Goal: Task Accomplishment & Management: Use online tool/utility

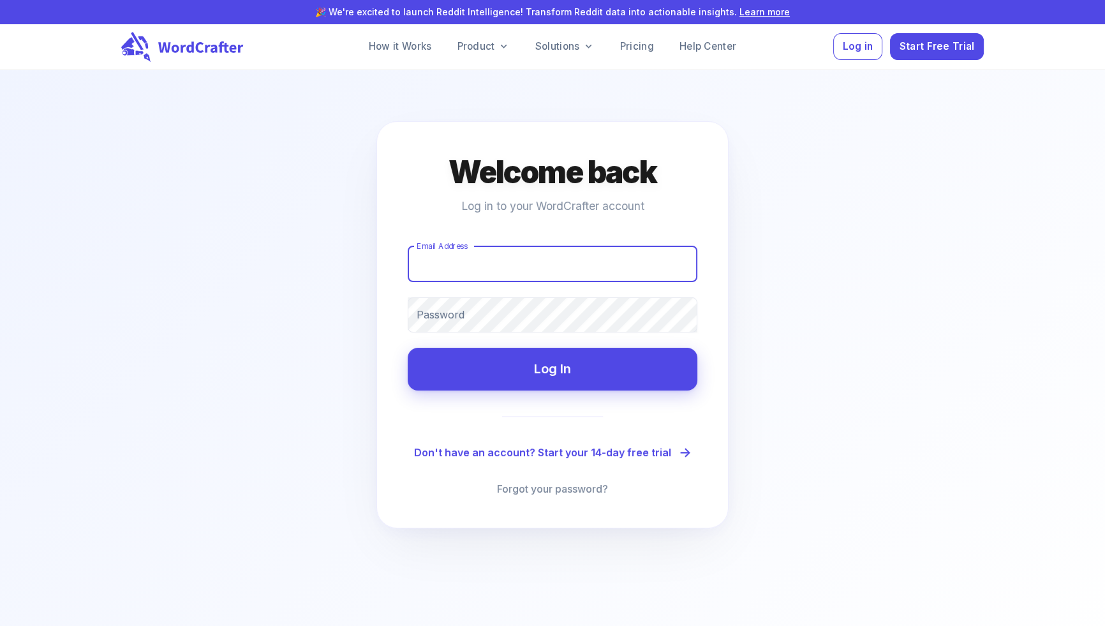
type input "[EMAIL_ADDRESS][DOMAIN_NAME]"
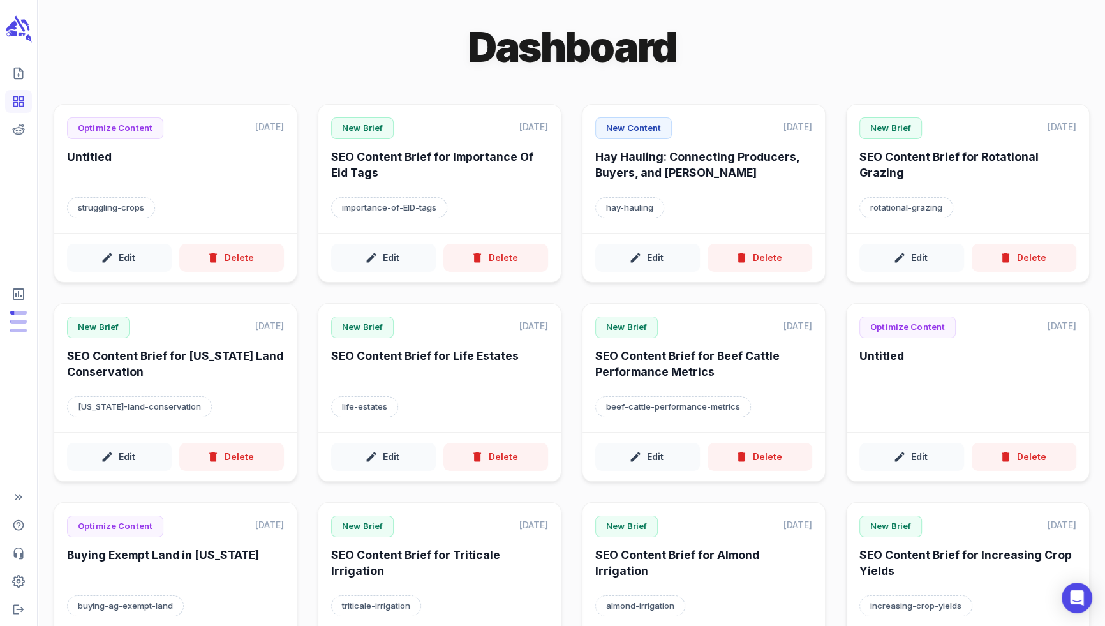
click at [11, 73] on link "Create new content" at bounding box center [18, 73] width 27 height 23
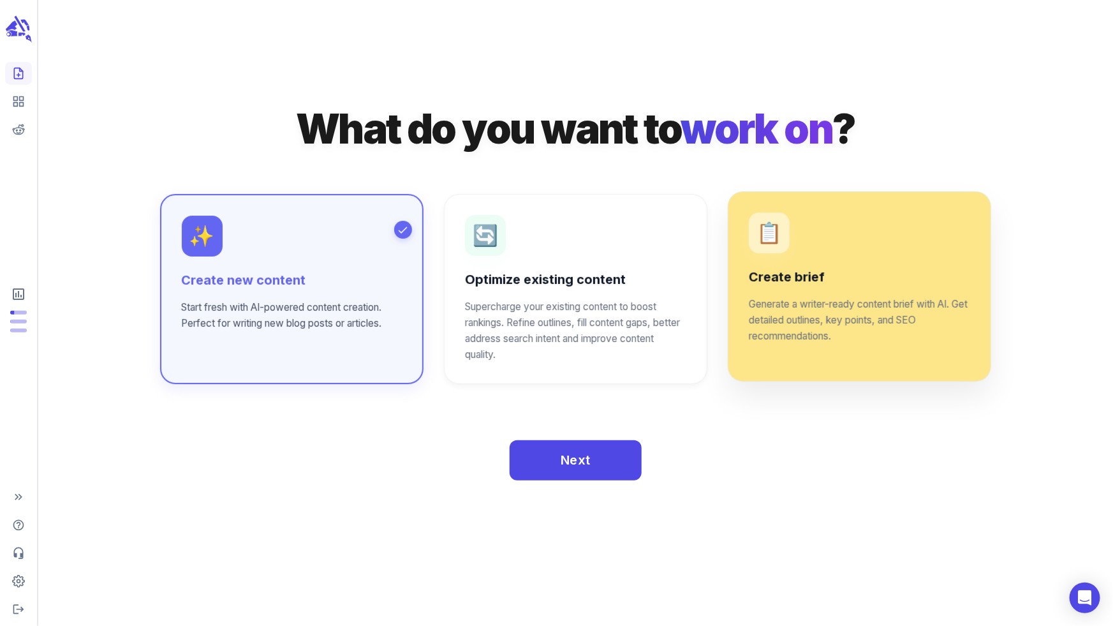
click at [783, 354] on div "📋 Create brief Generate a writer-ready content brief with AI. Get detailed outl…" at bounding box center [859, 285] width 263 height 189
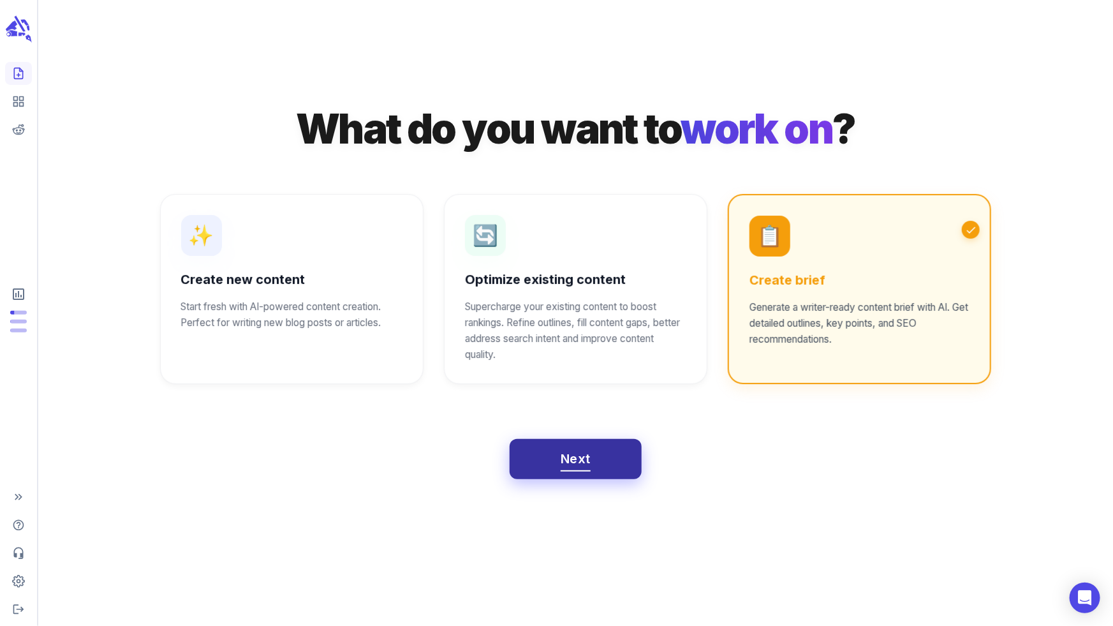
click at [539, 456] on button "Next" at bounding box center [576, 459] width 132 height 41
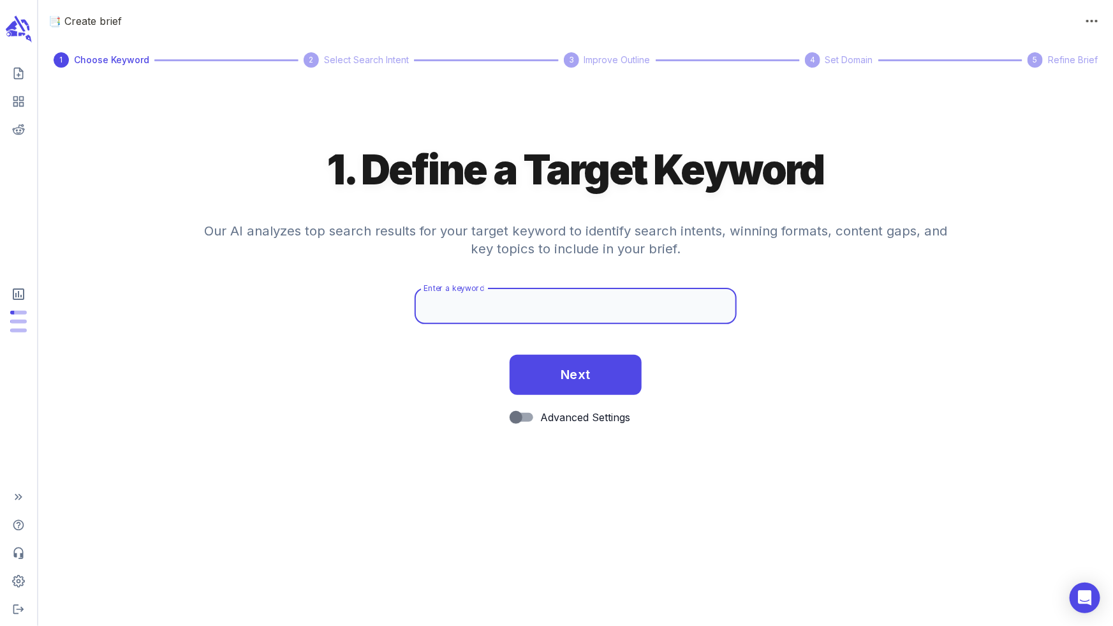
click at [582, 311] on input "Enter a keyword" at bounding box center [576, 306] width 323 height 36
type input "hereford cattle"
click at [510, 355] on button "Next" at bounding box center [576, 375] width 132 height 41
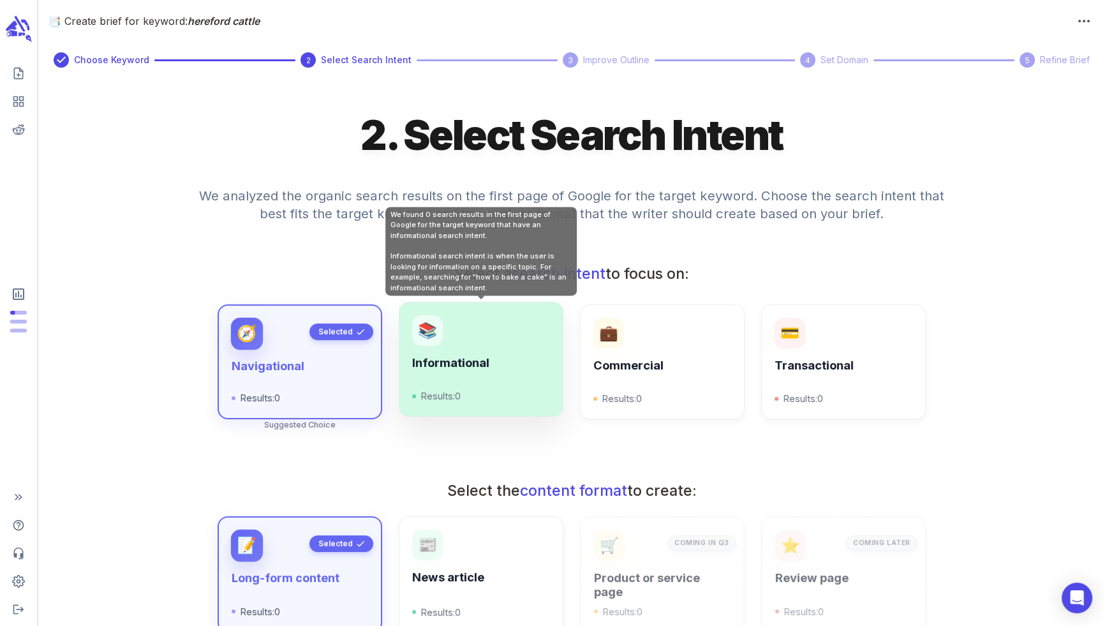
click at [513, 357] on h6 "Informational" at bounding box center [481, 363] width 138 height 14
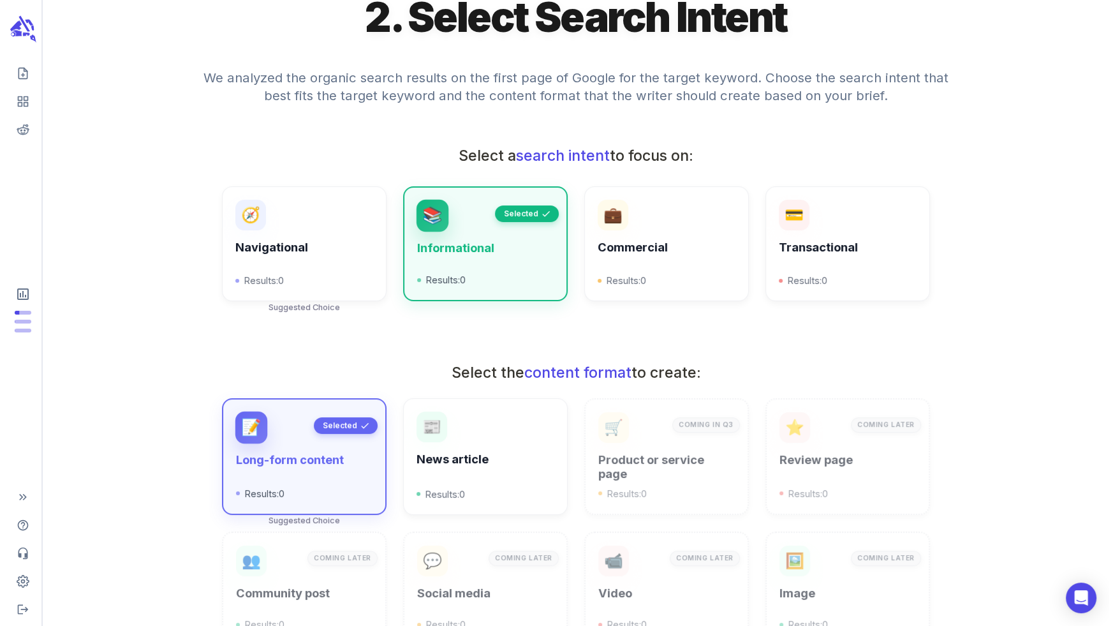
scroll to position [303, 0]
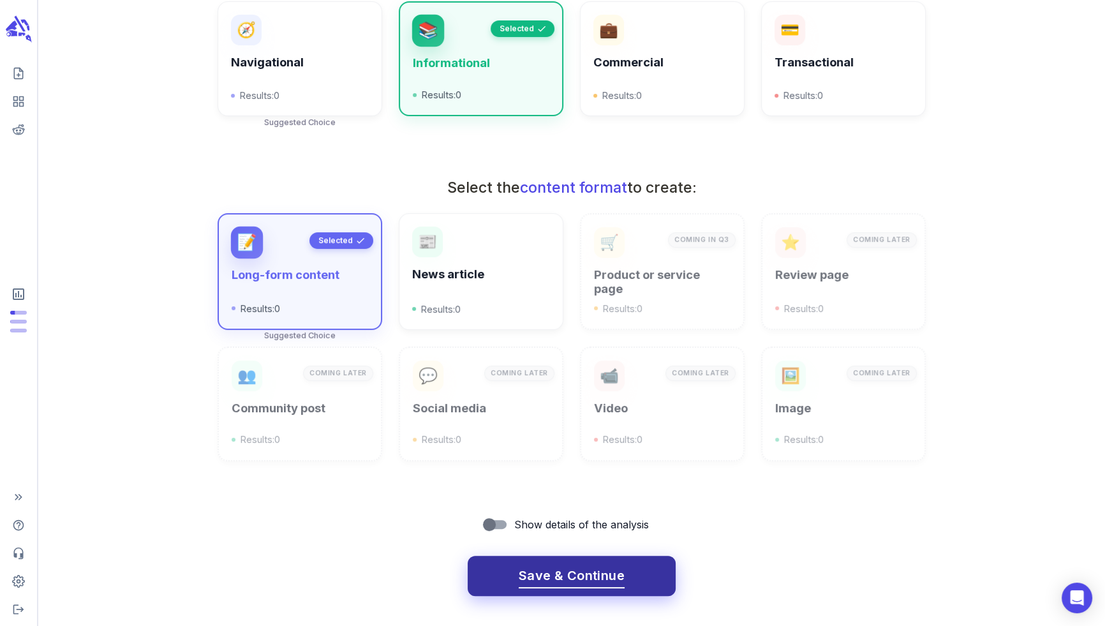
click at [536, 574] on span "Save & Continue" at bounding box center [572, 575] width 106 height 22
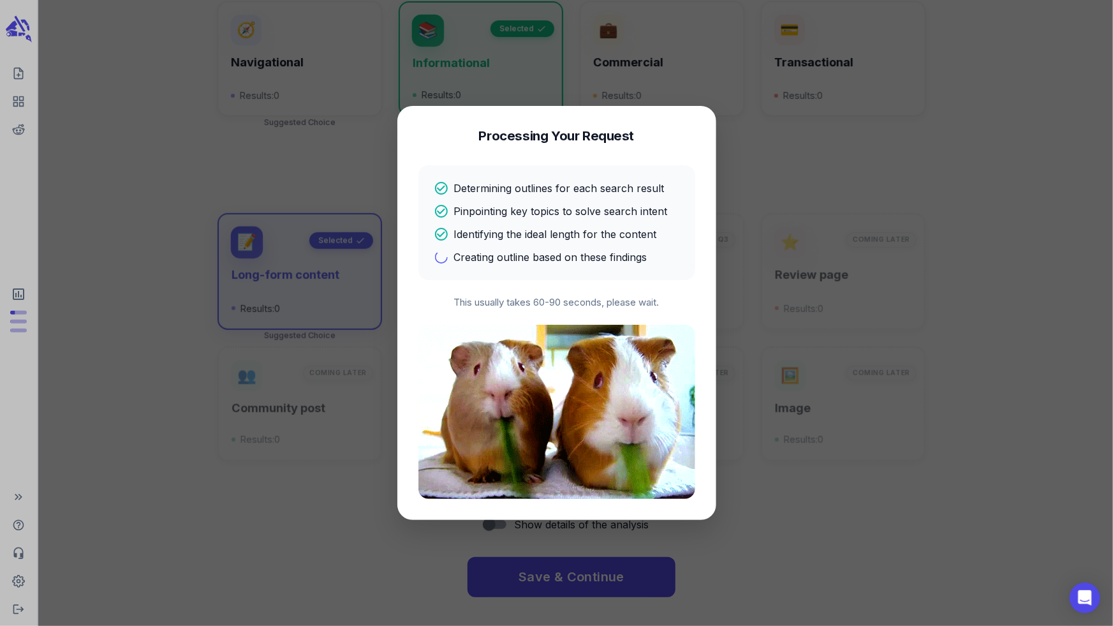
click at [586, 219] on div "Determining outlines for each search result Pinpointing key topics to solve sea…" at bounding box center [557, 223] width 246 height 84
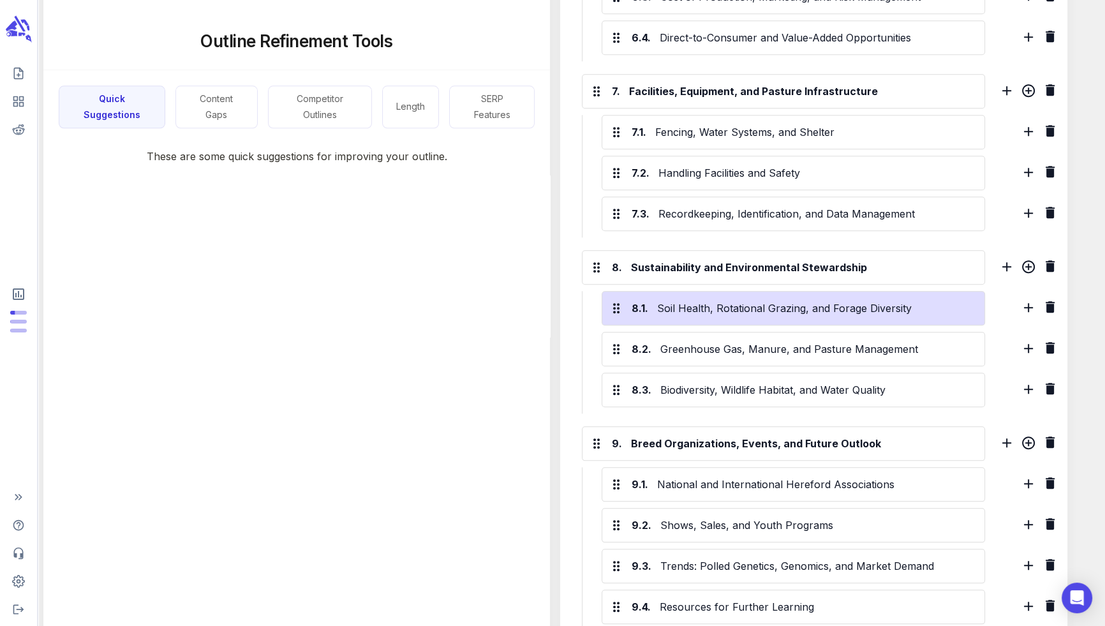
scroll to position [1724, 0]
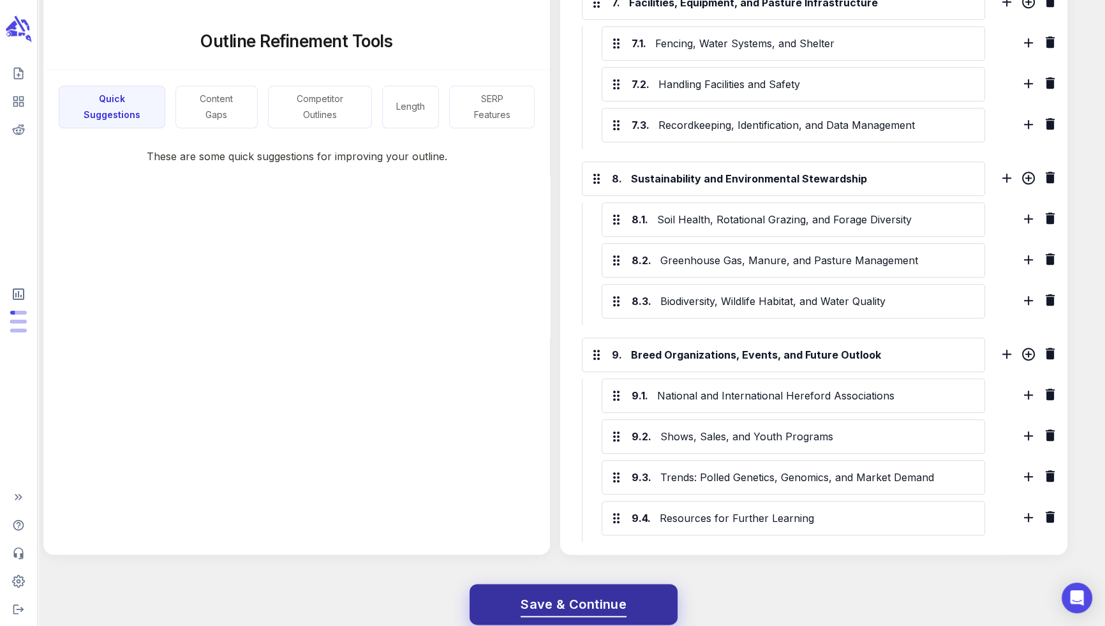
click at [637, 584] on button "Save & Continue" at bounding box center [573, 604] width 208 height 41
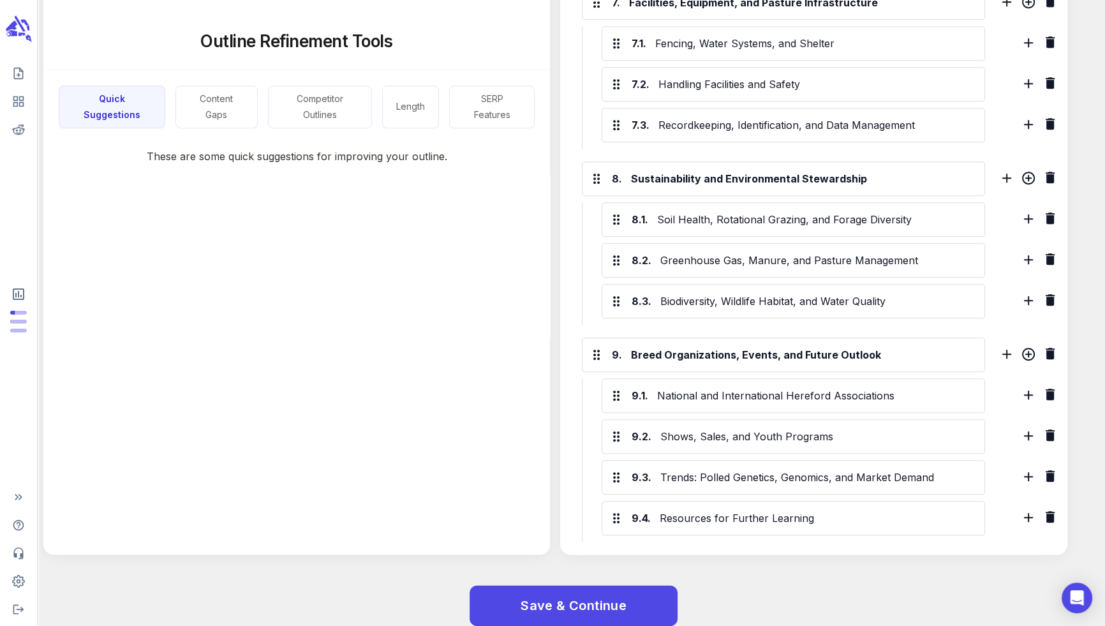
scroll to position [0, 0]
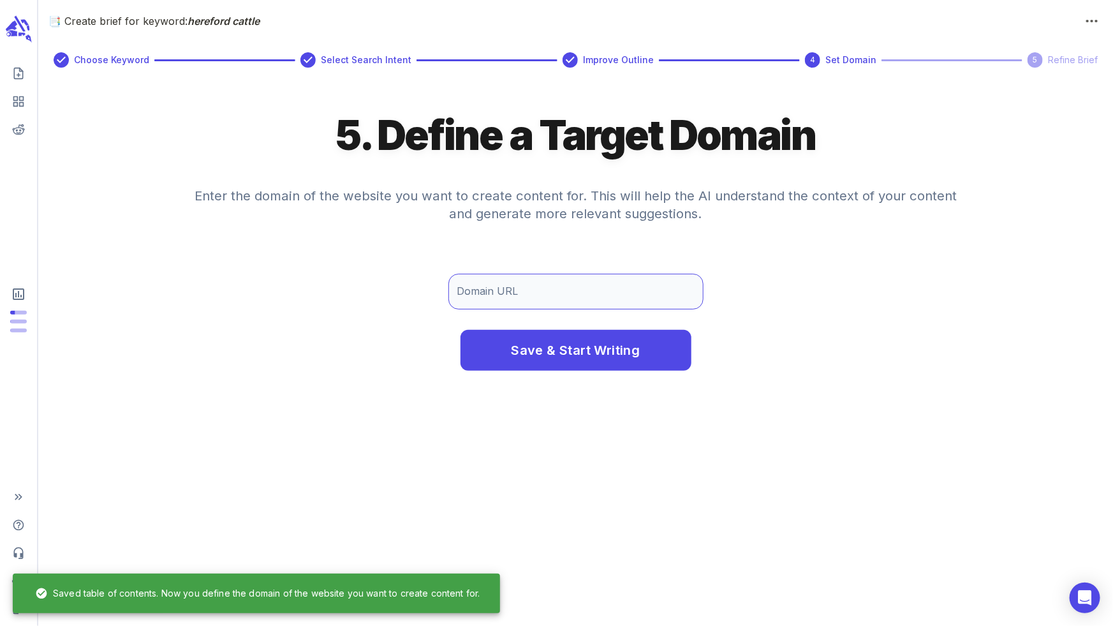
click at [563, 301] on input "Domain URL" at bounding box center [575, 292] width 255 height 36
type input "[DOMAIN_NAME]"
click at [461, 330] on button "Save & Start Writing" at bounding box center [576, 350] width 231 height 41
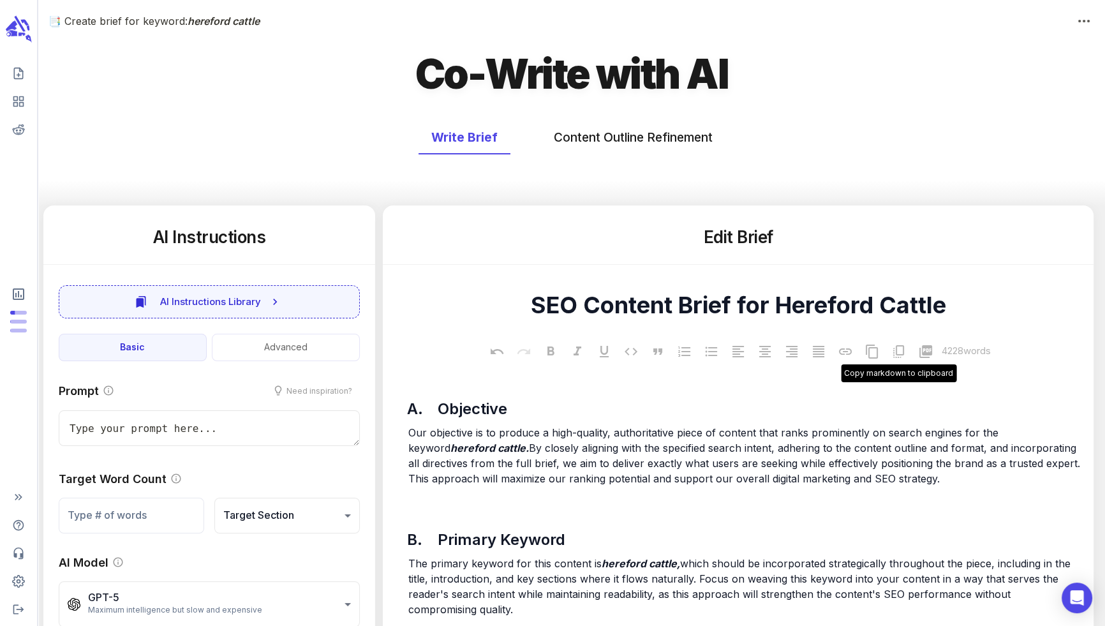
click at [899, 350] on icon at bounding box center [898, 351] width 15 height 15
type textarea "x"
